Goal: Information Seeking & Learning: Learn about a topic

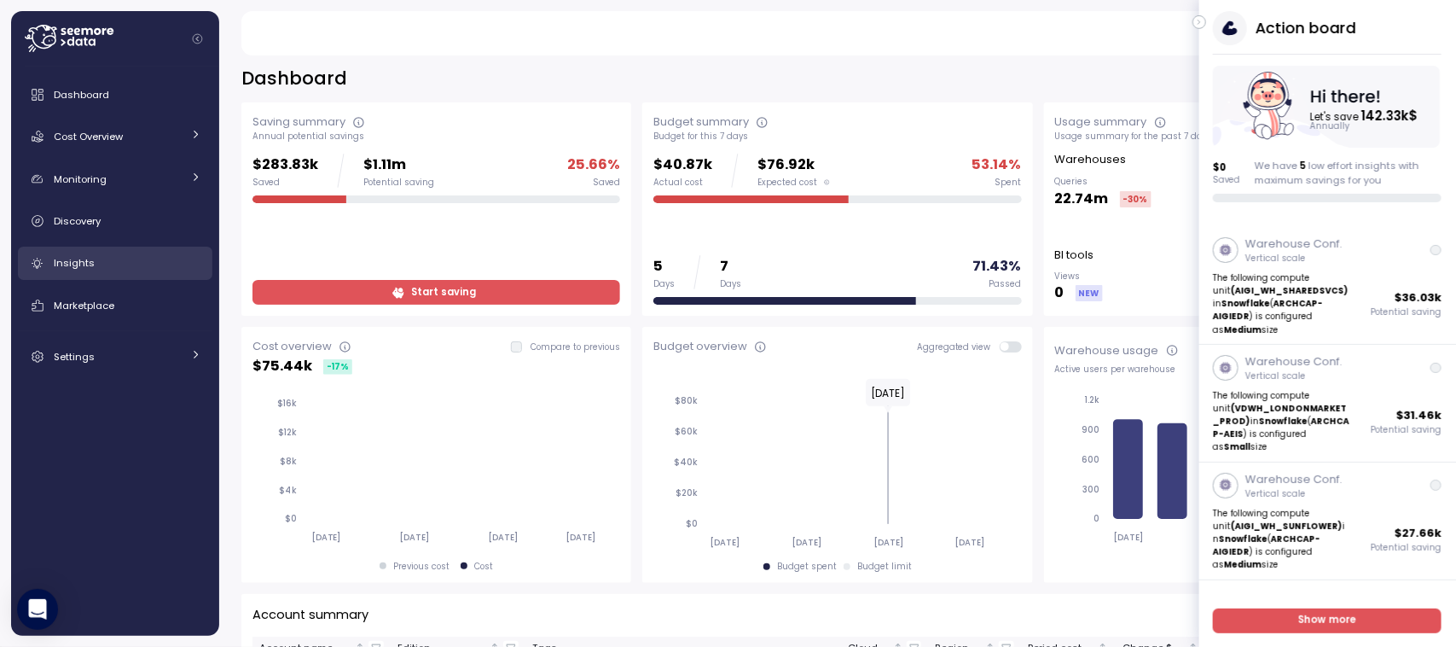
click at [83, 259] on span "Insights" at bounding box center [74, 263] width 41 height 14
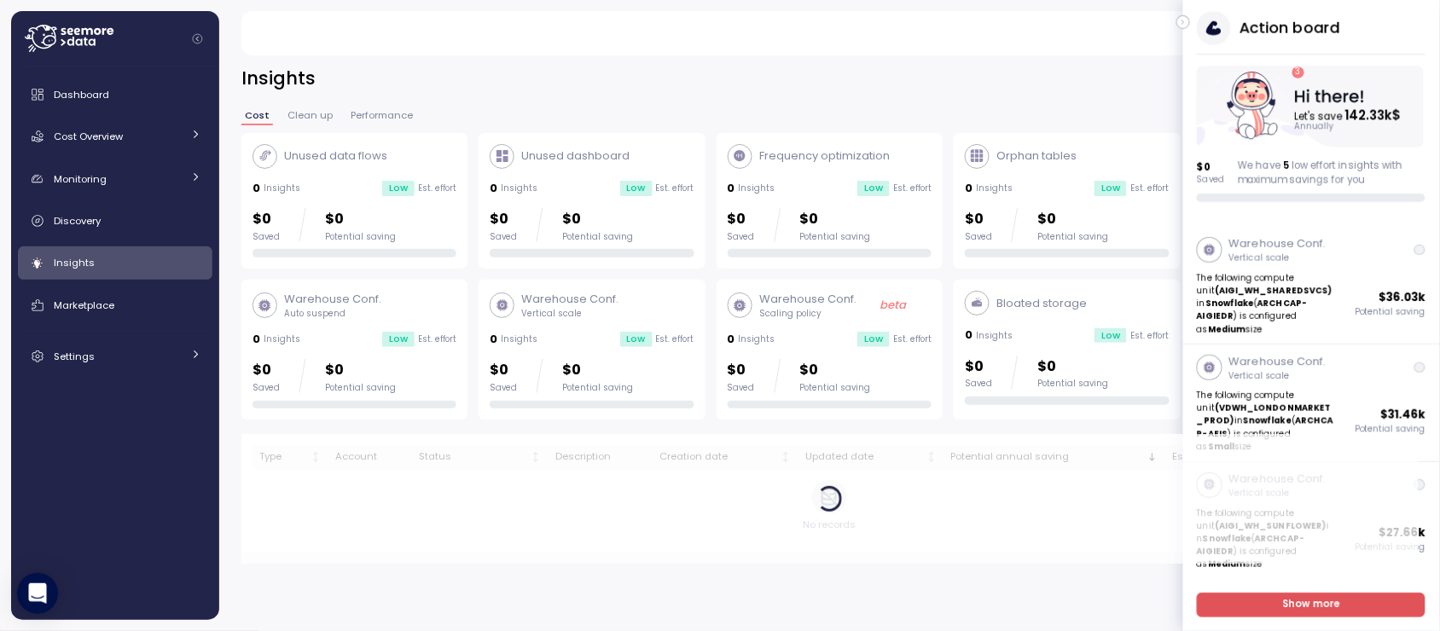
click at [1184, 24] on icon "button" at bounding box center [1184, 22] width 8 height 20
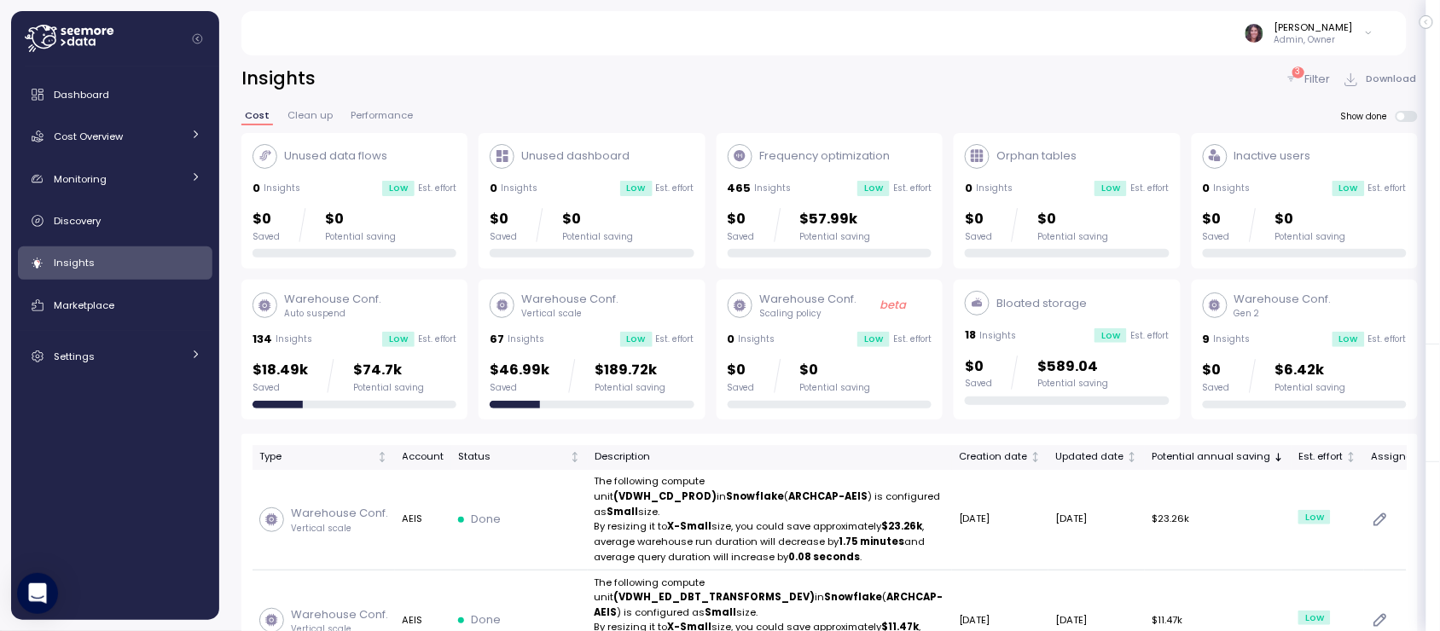
click at [313, 120] on span "Clean up" at bounding box center [310, 115] width 45 height 9
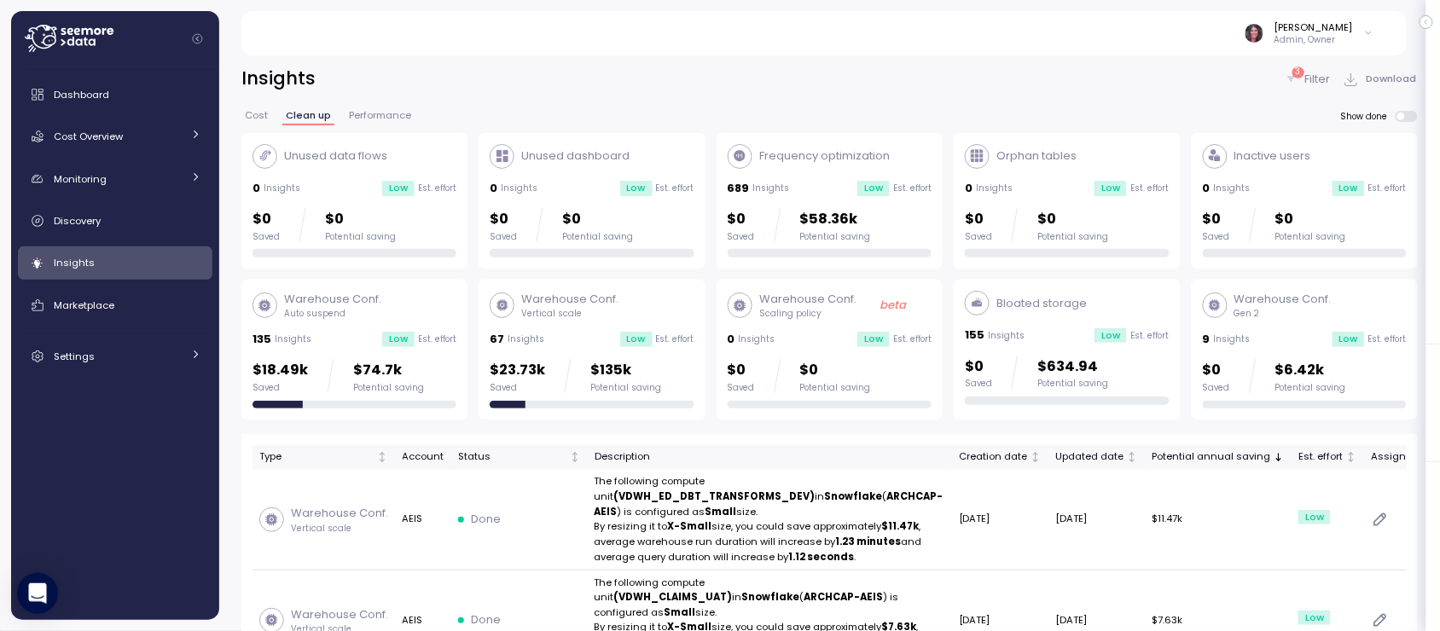
click at [53, 39] on icon at bounding box center [69, 38] width 89 height 27
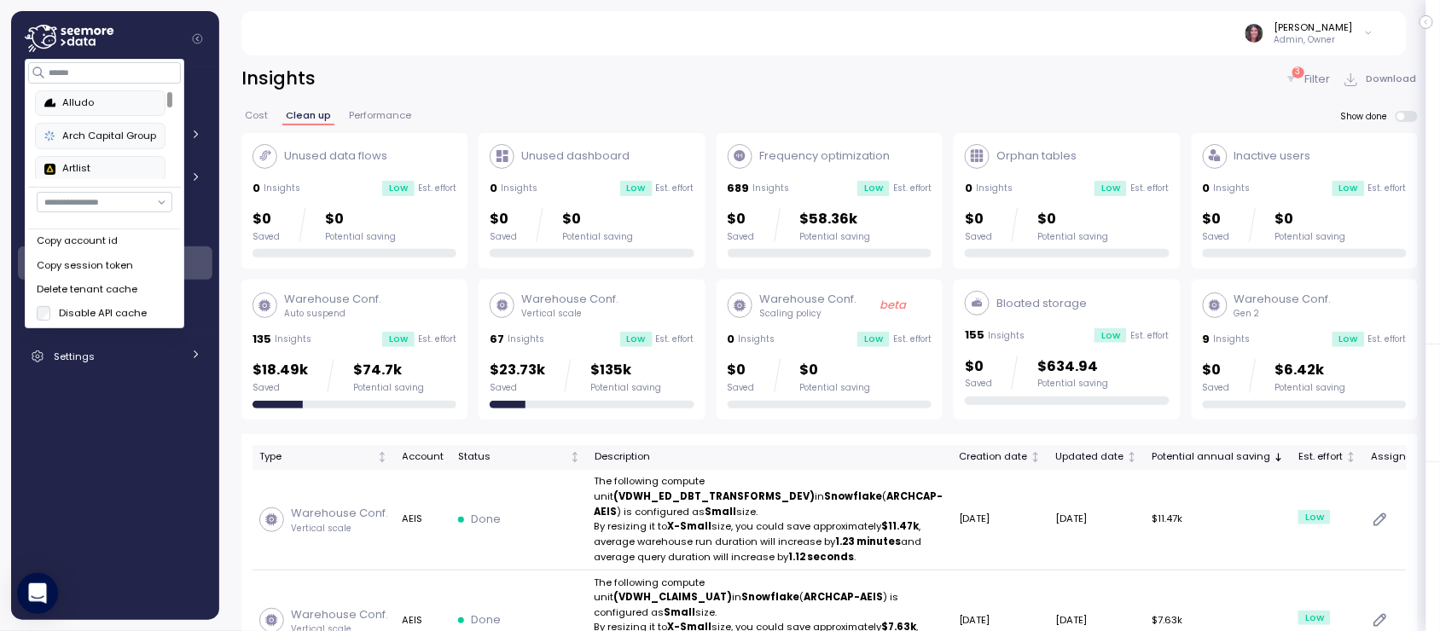
click at [115, 113] on button "Alludo" at bounding box center [101, 103] width 131 height 26
click at [168, 129] on div at bounding box center [169, 129] width 5 height 15
click at [103, 143] on div "enable" at bounding box center [100, 135] width 112 height 15
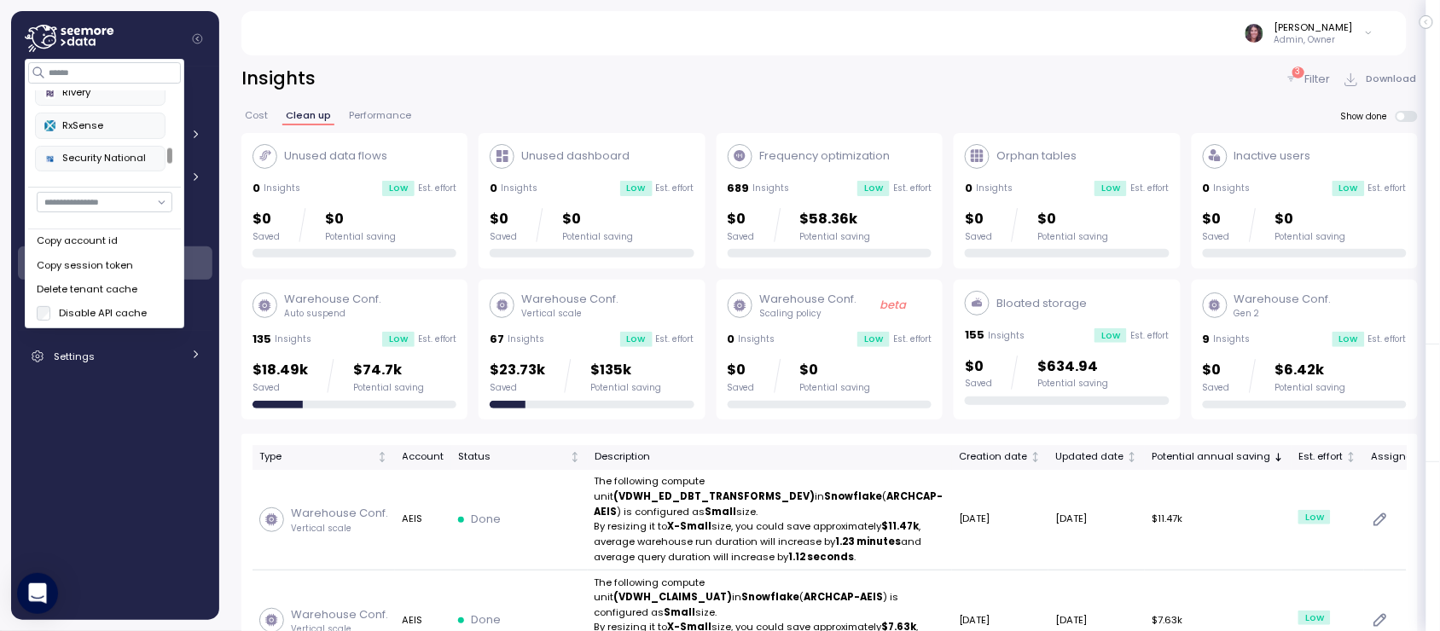
click at [172, 154] on div at bounding box center [169, 155] width 5 height 15
click at [95, 133] on div "RxSense" at bounding box center [100, 126] width 112 height 15
drag, startPoint x: 60, startPoint y: 58, endPoint x: 60, endPoint y: 68, distance: 10.2
click at [60, 67] on div "Alludo Arch Capital Group Artlist at-bay blackrabbit Crawford Deel Development …" at bounding box center [105, 194] width 160 height 270
click at [60, 79] on input at bounding box center [104, 72] width 153 height 20
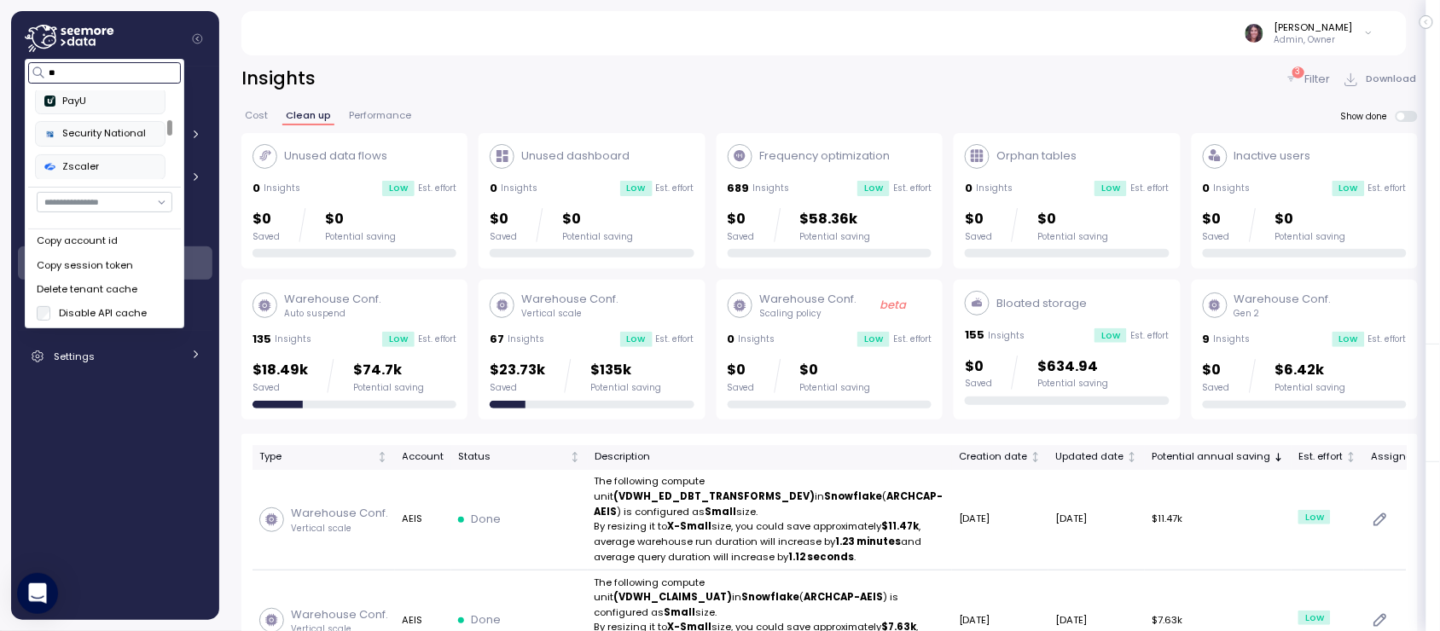
scroll to position [0, 0]
click at [88, 105] on div "Alludo" at bounding box center [100, 103] width 112 height 15
type input "*"
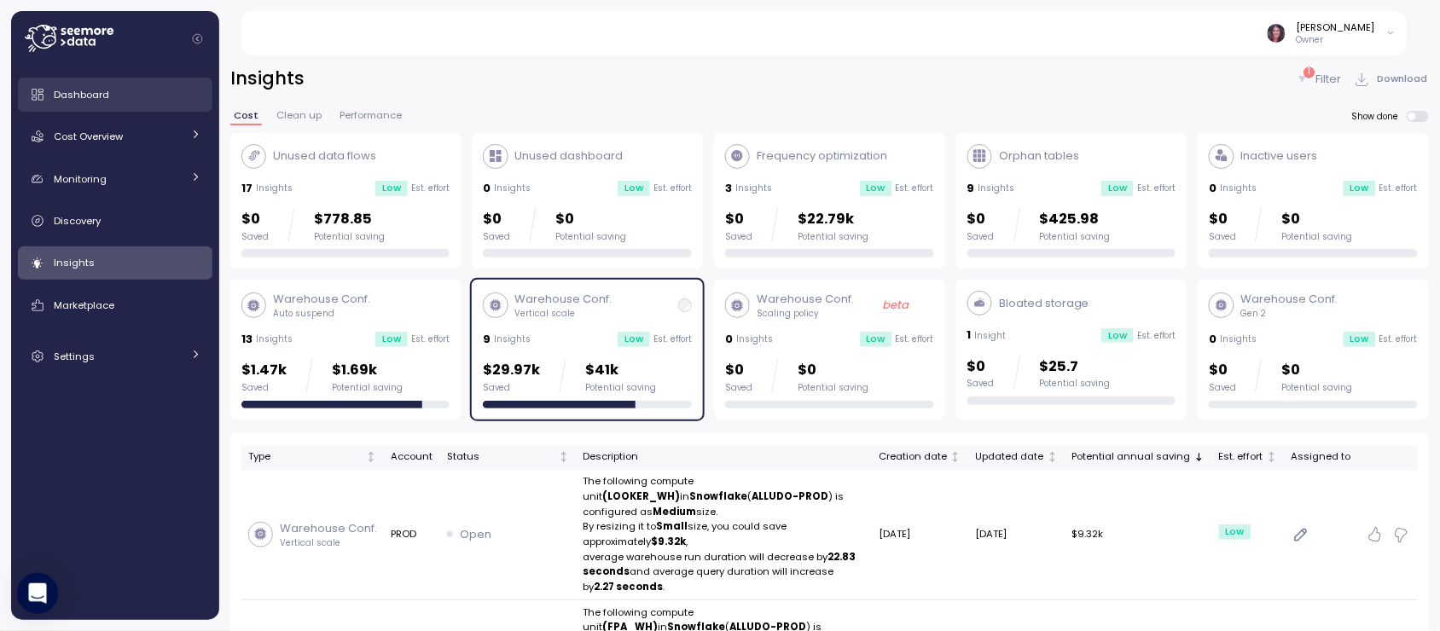
click at [67, 84] on link "Dashboard" at bounding box center [115, 95] width 195 height 34
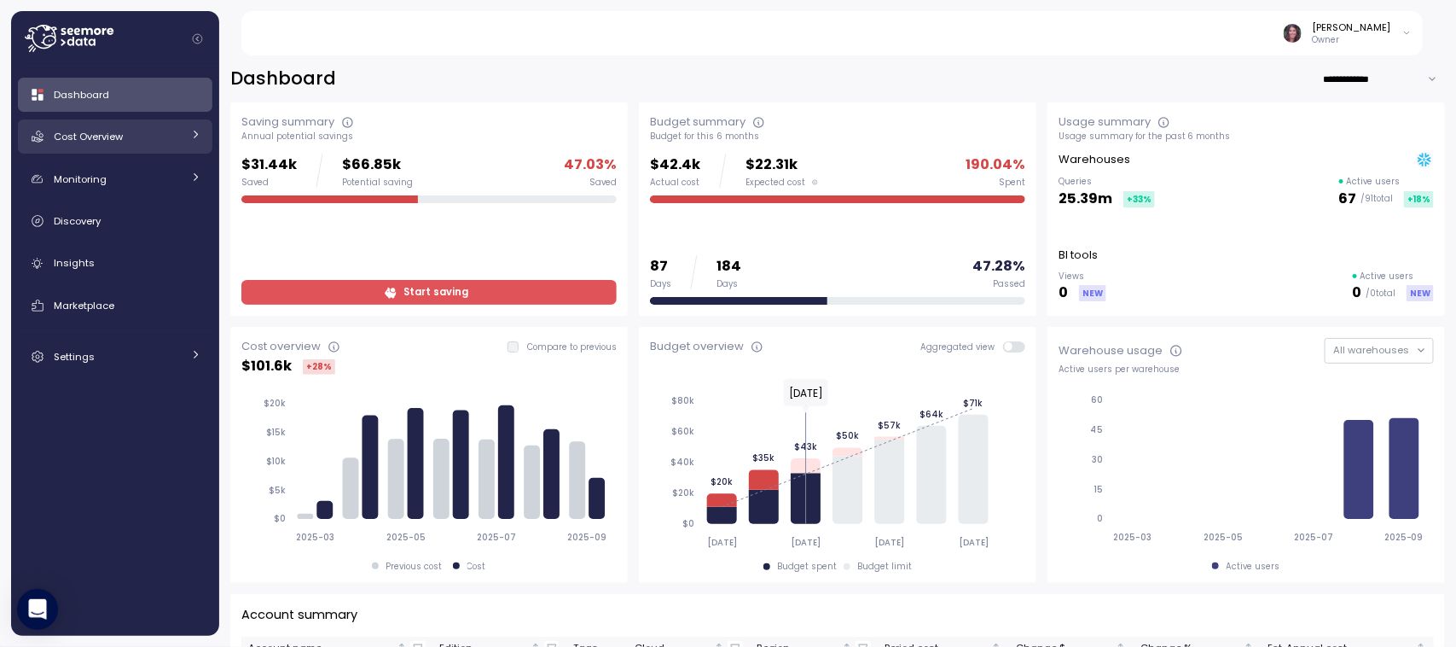
click at [73, 145] on div "Cost Overview" at bounding box center [118, 136] width 128 height 17
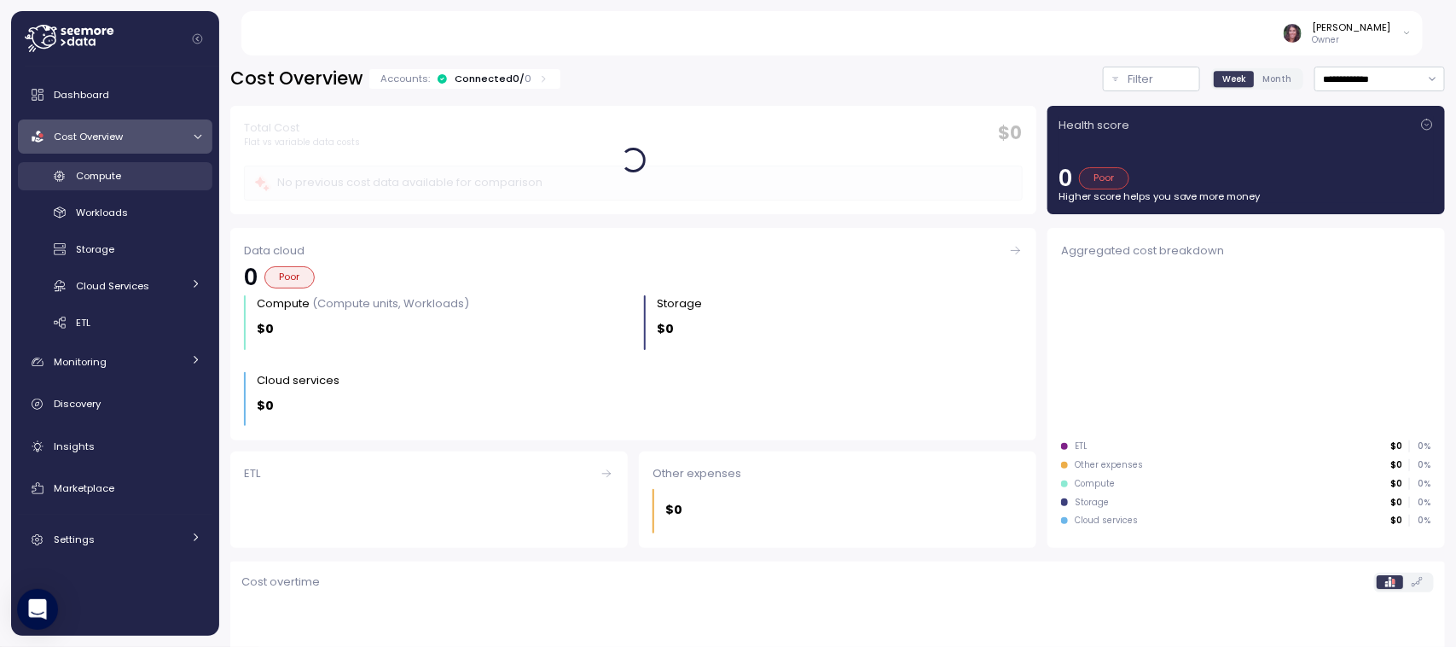
click at [84, 171] on span "Compute" at bounding box center [98, 176] width 45 height 14
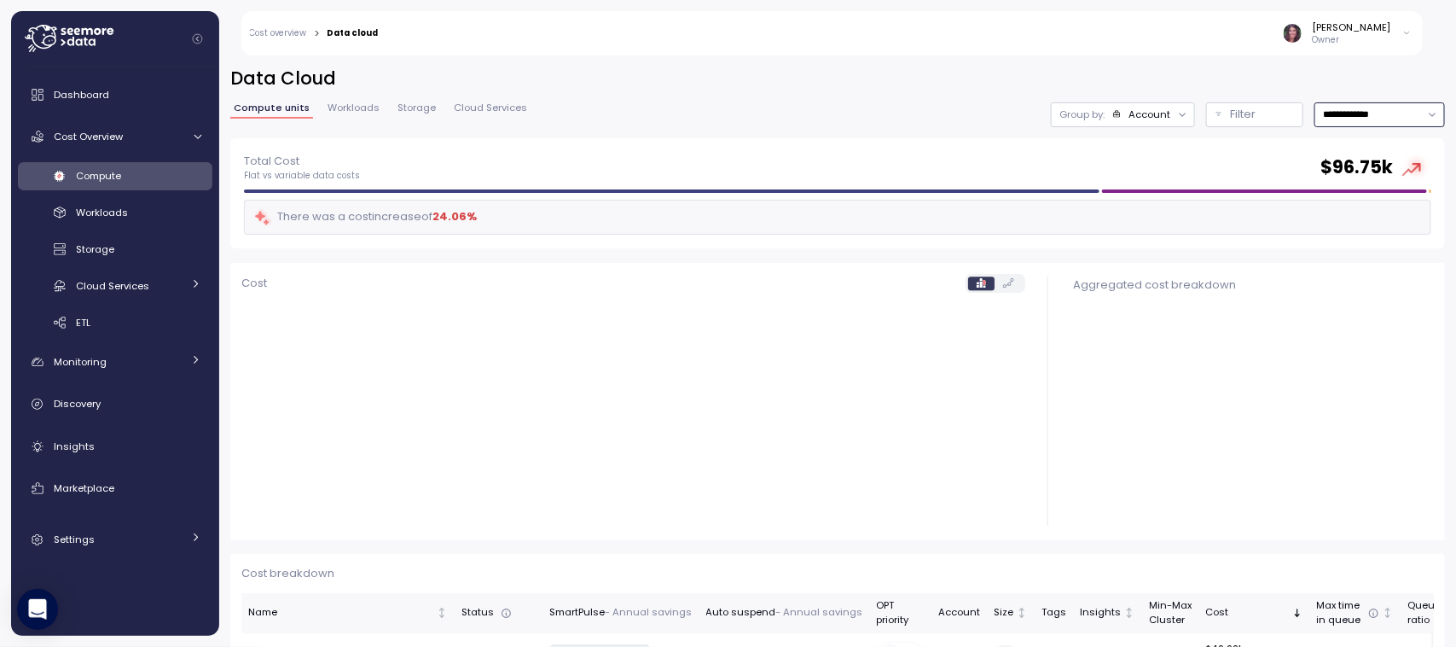
click at [1315, 120] on input "**********" at bounding box center [1380, 114] width 131 height 25
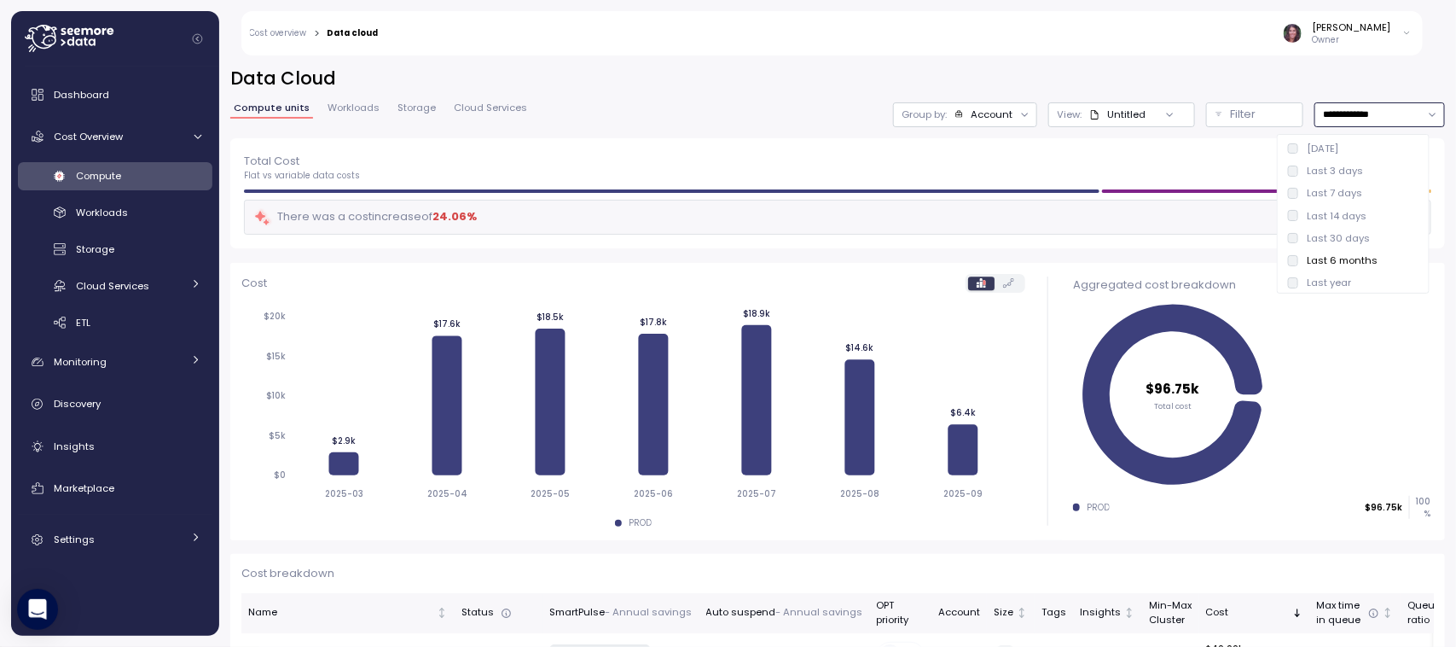
type input "**********"
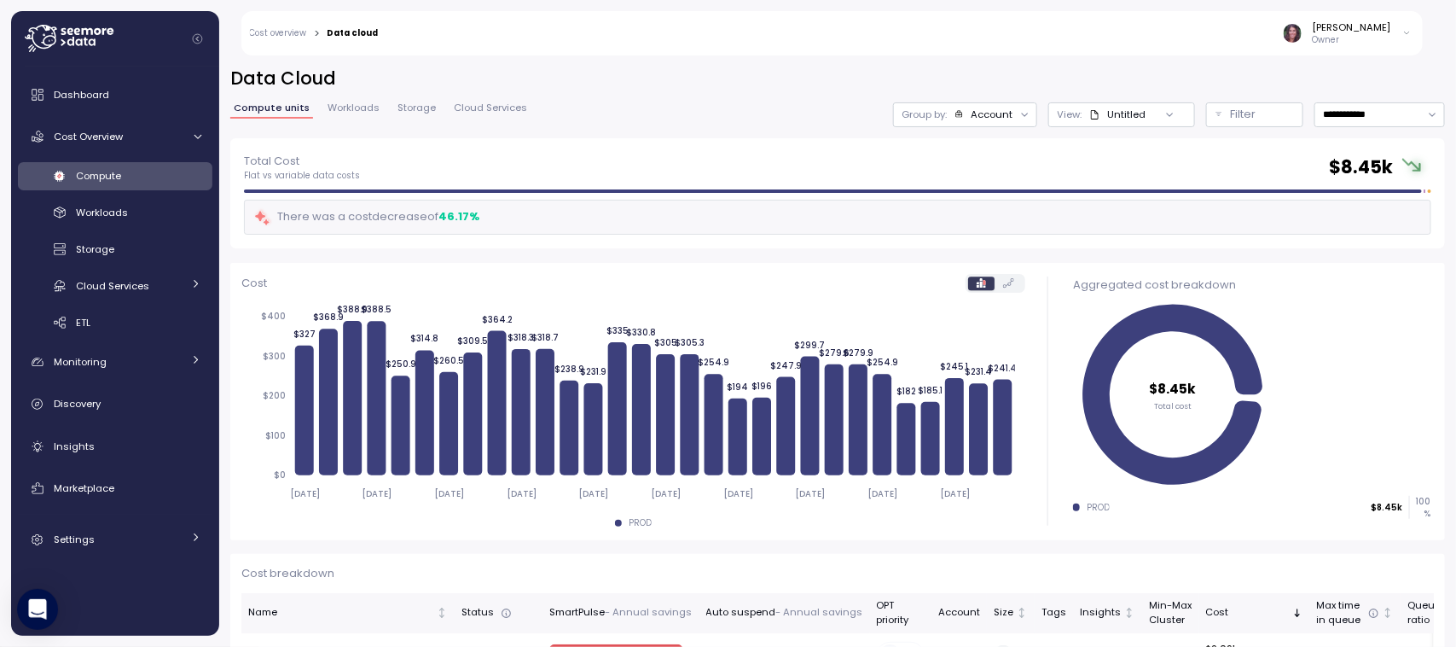
click at [775, 78] on h2 "Data Cloud" at bounding box center [837, 79] width 1215 height 25
click at [503, 113] on span "Cloud Services" at bounding box center [490, 107] width 73 height 9
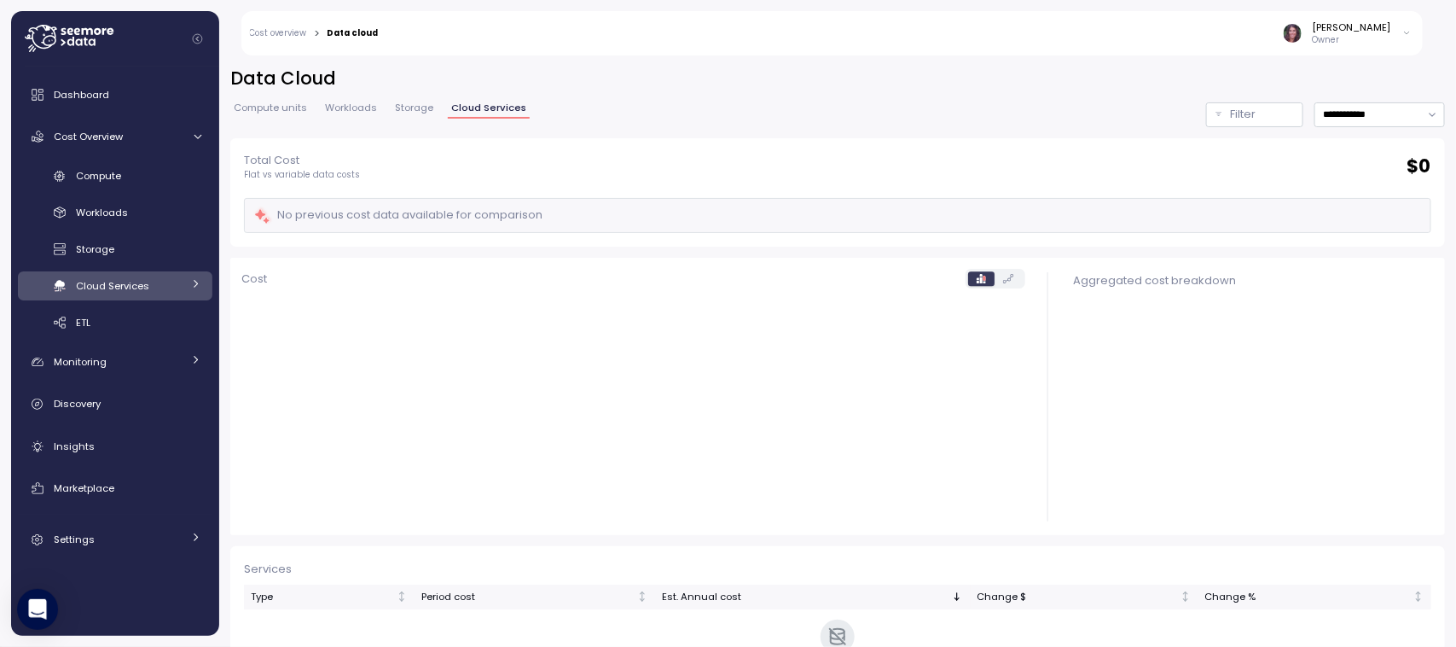
click at [949, 121] on div "**********" at bounding box center [837, 114] width 1215 height 25
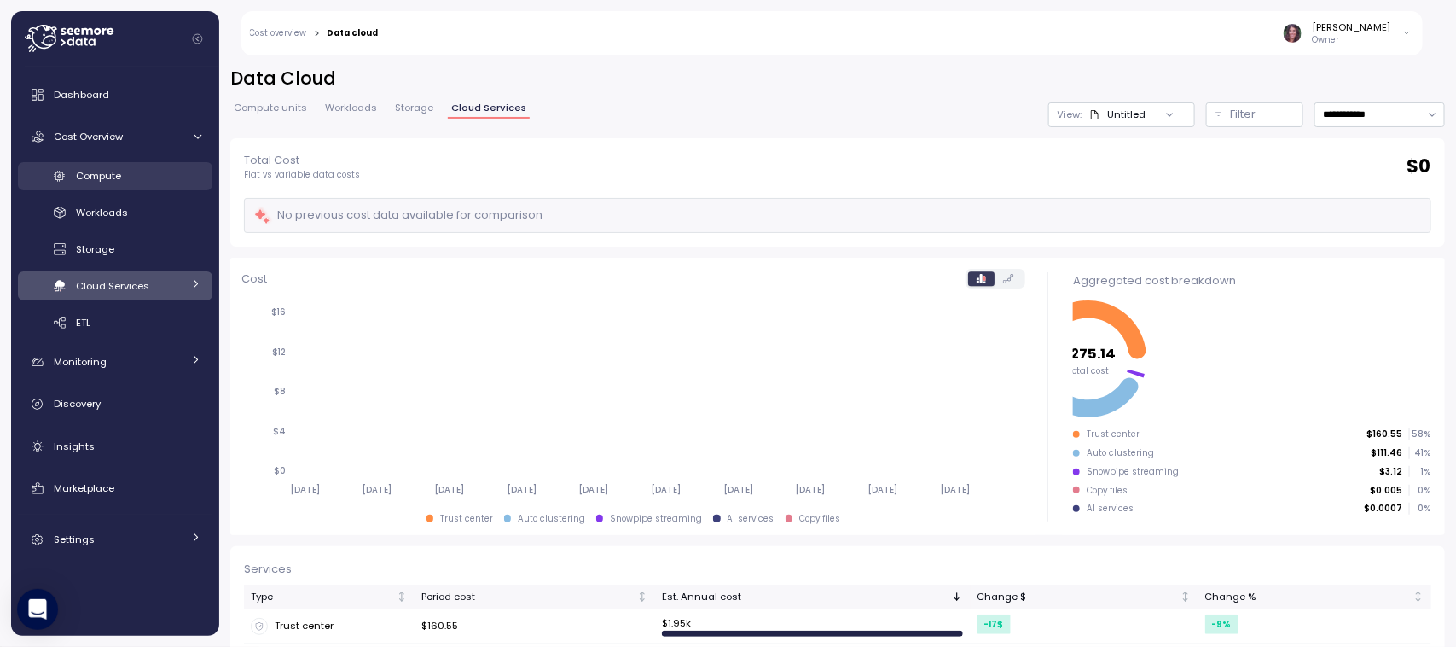
click at [124, 168] on div "Compute" at bounding box center [138, 175] width 125 height 17
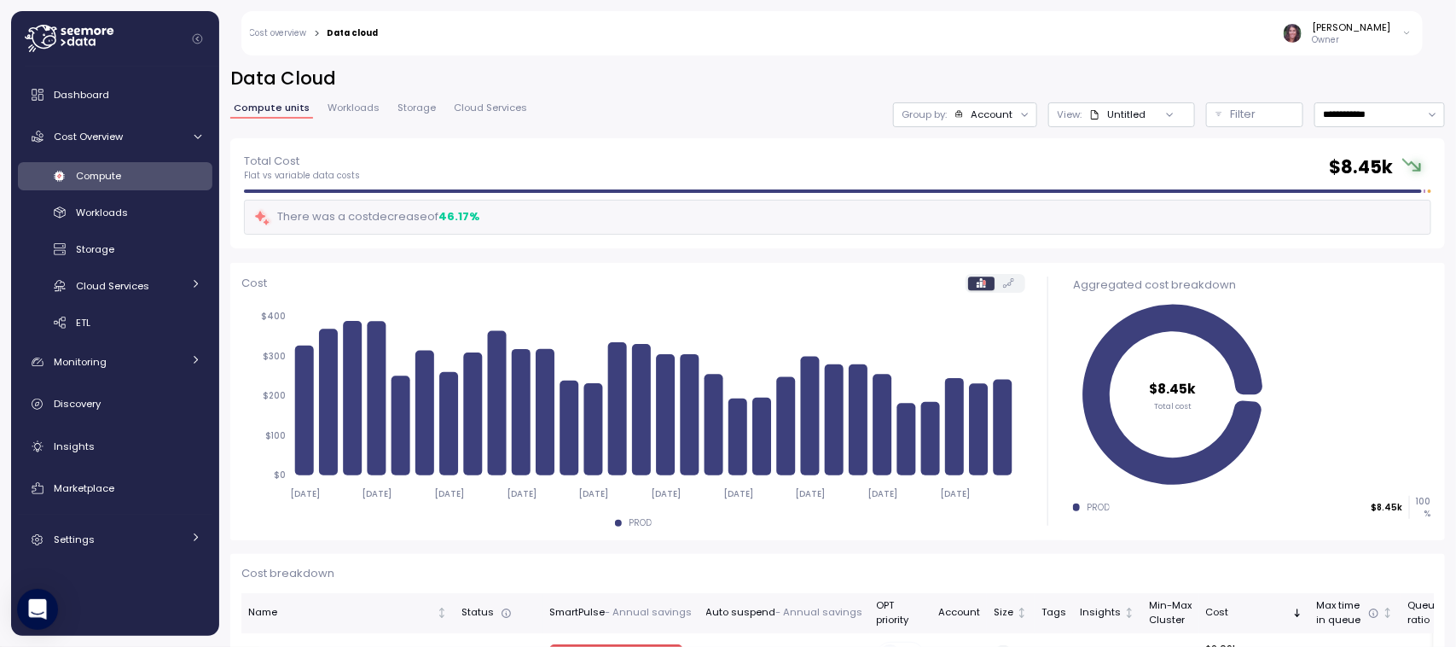
click at [971, 108] on div "Account" at bounding box center [992, 115] width 42 height 14
click at [947, 205] on p "Compute unit" at bounding box center [938, 209] width 67 height 14
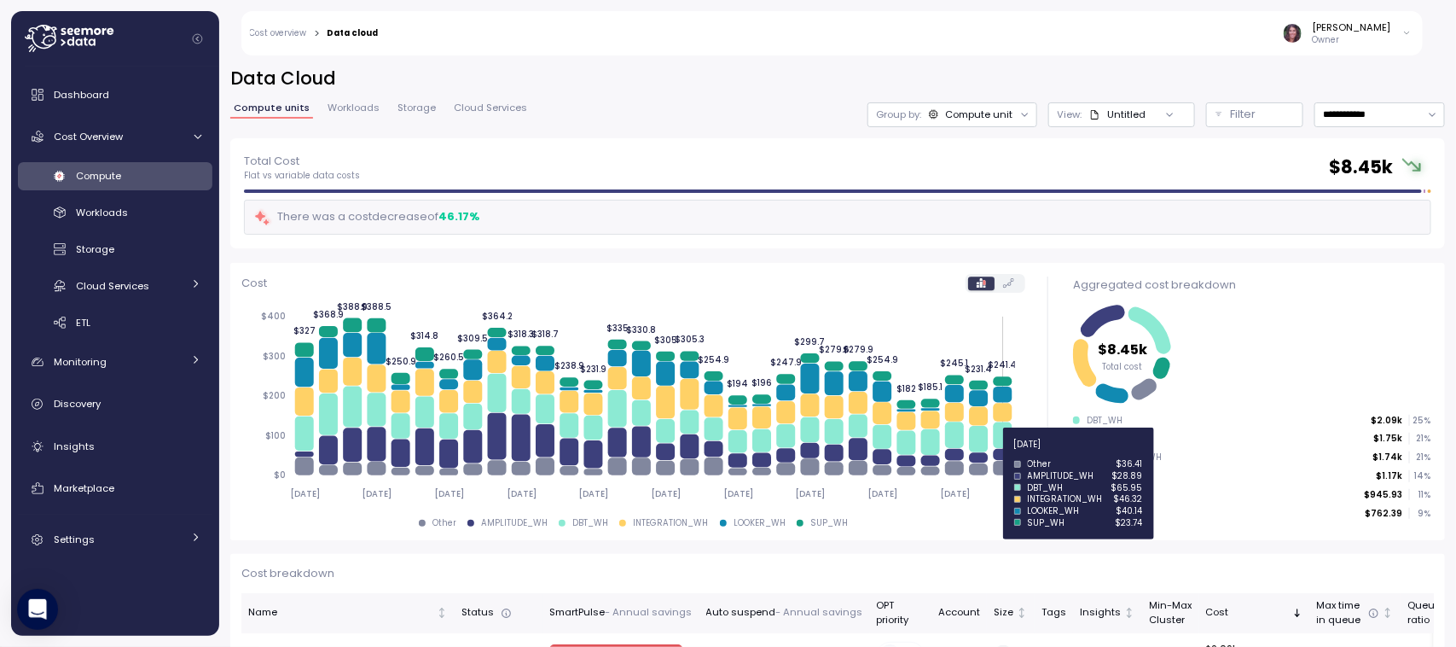
click at [1000, 454] on icon at bounding box center [1002, 454] width 19 height 11
